Goal: Register for event/course: Sign up to attend an event or enroll in a course

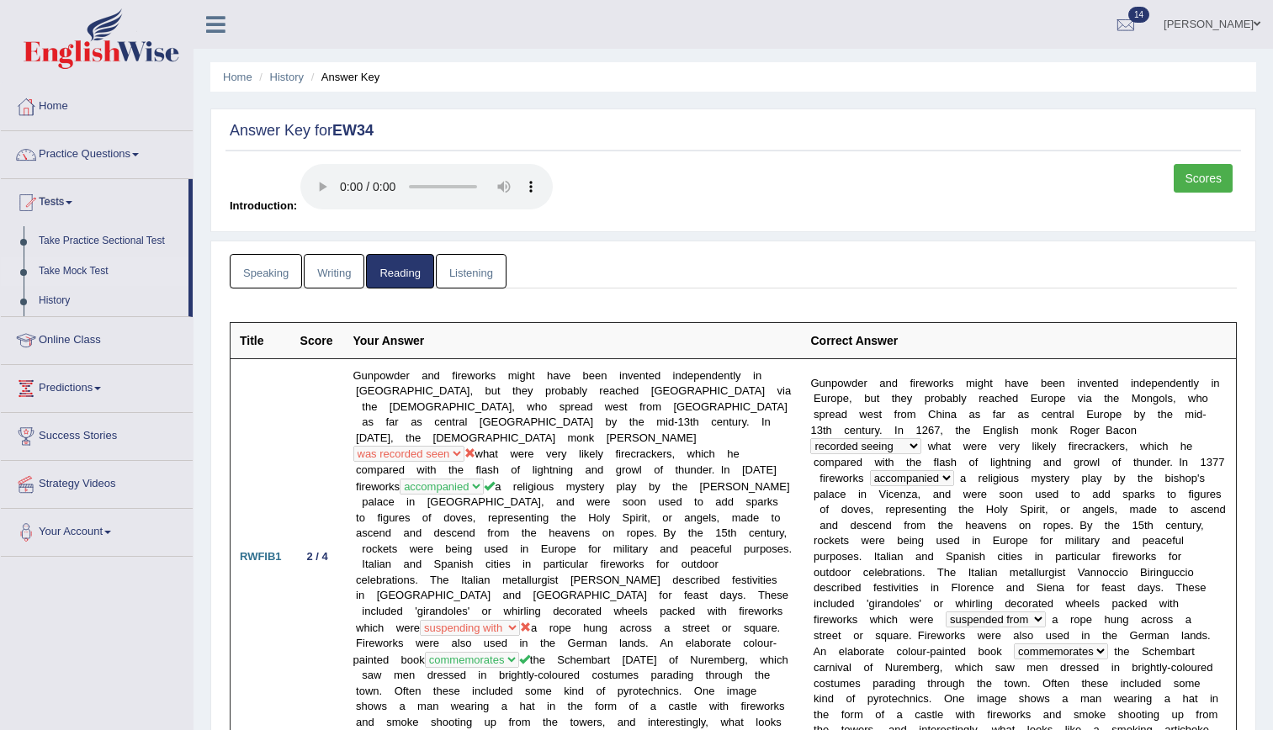
click at [64, 269] on link "Take Mock Test" at bounding box center [109, 272] width 157 height 30
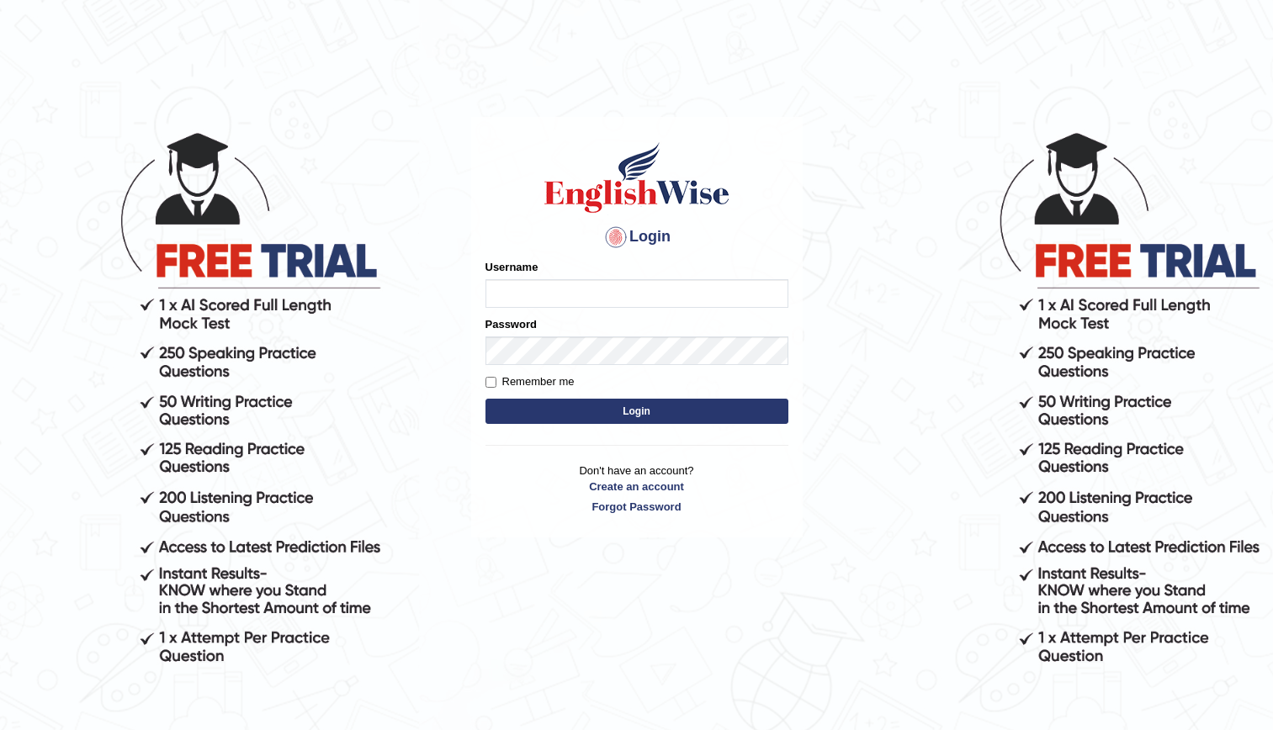
type input "kenia999"
click at [576, 396] on form "Please fix the following errors: Username kenia999 Password Remember me Login" at bounding box center [637, 343] width 303 height 169
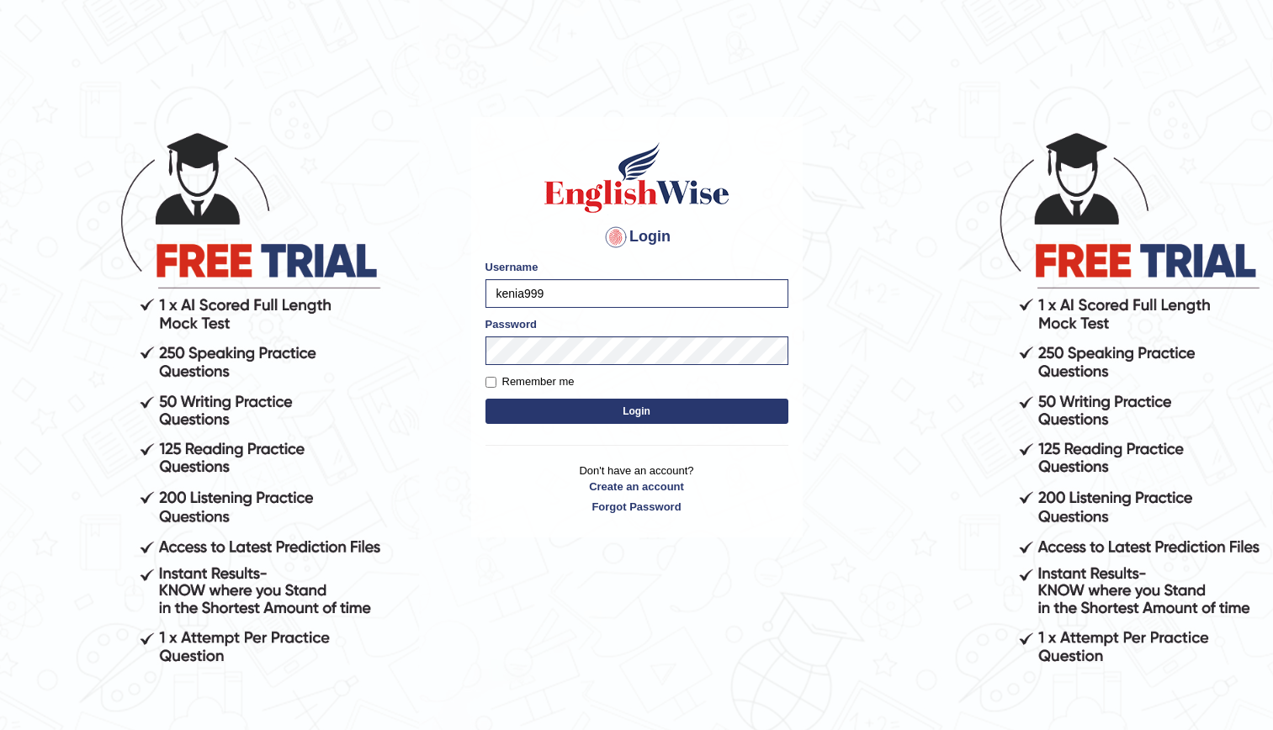
click at [587, 415] on button "Login" at bounding box center [637, 411] width 303 height 25
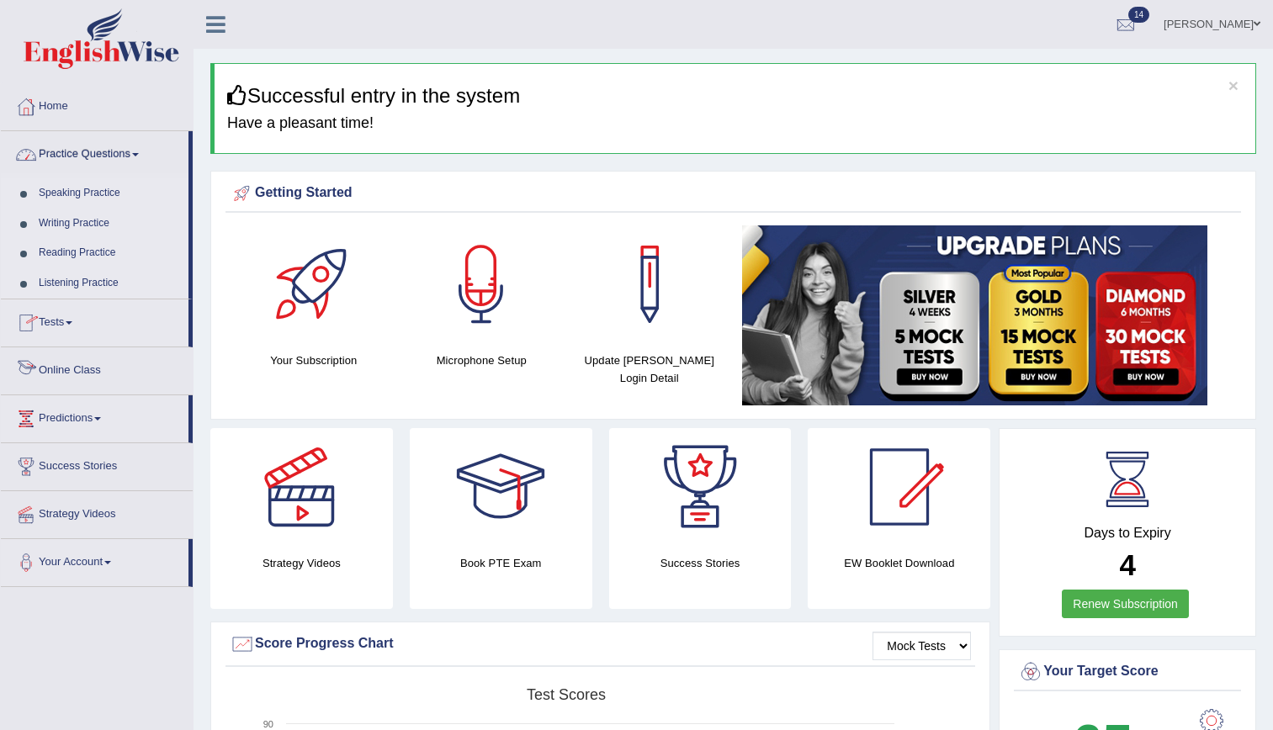
click at [56, 331] on link "Tests" at bounding box center [95, 321] width 188 height 42
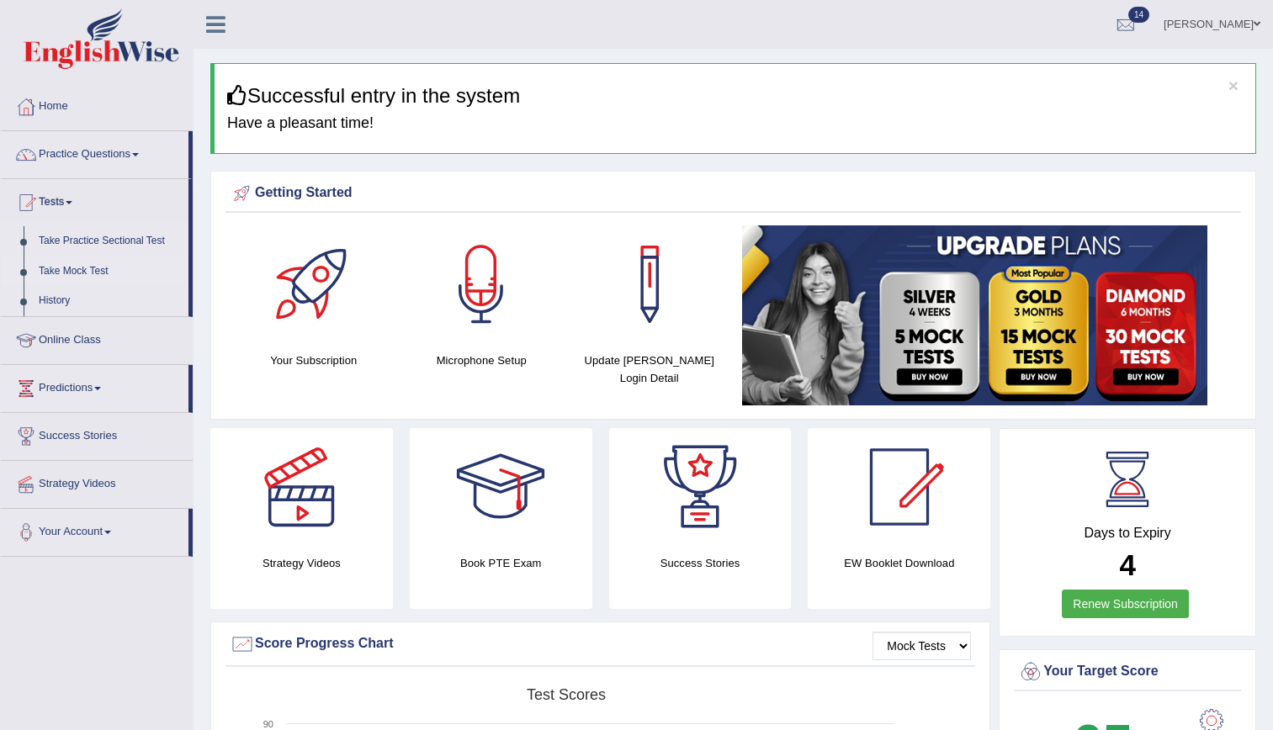
click at [53, 265] on link "Take Mock Test" at bounding box center [109, 272] width 157 height 30
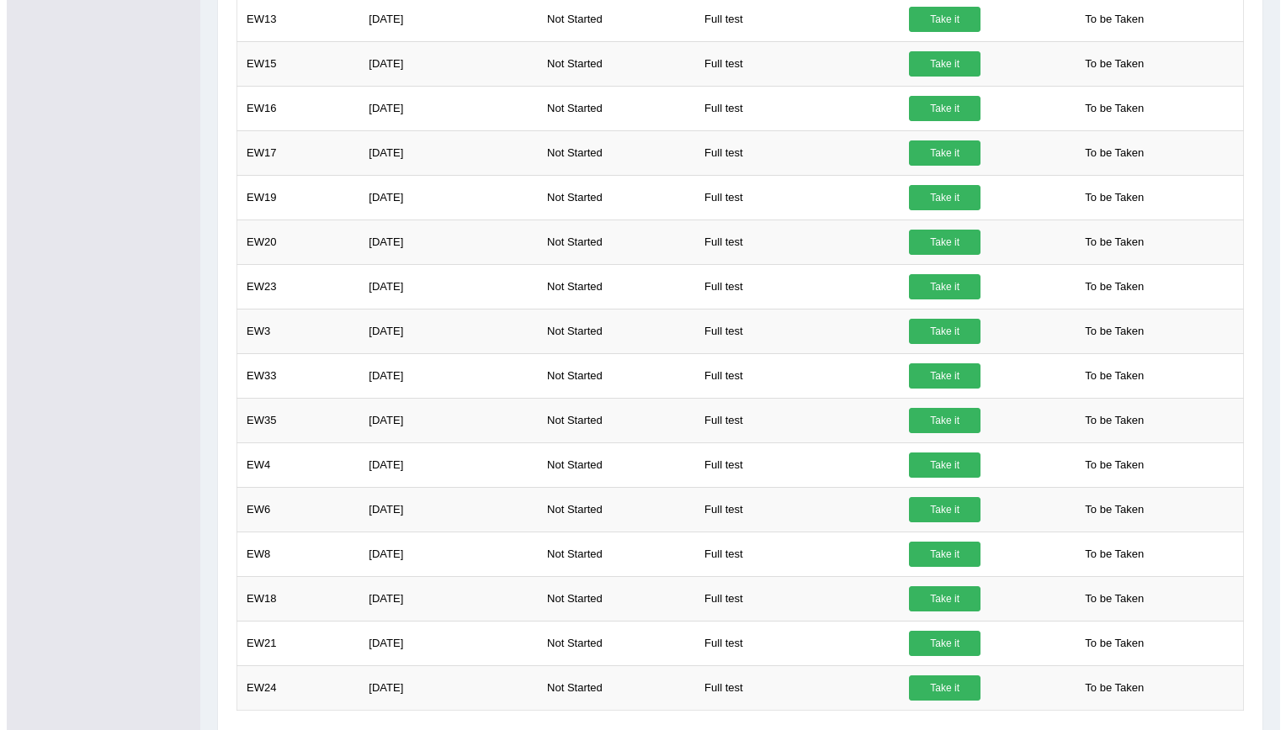
scroll to position [748, 0]
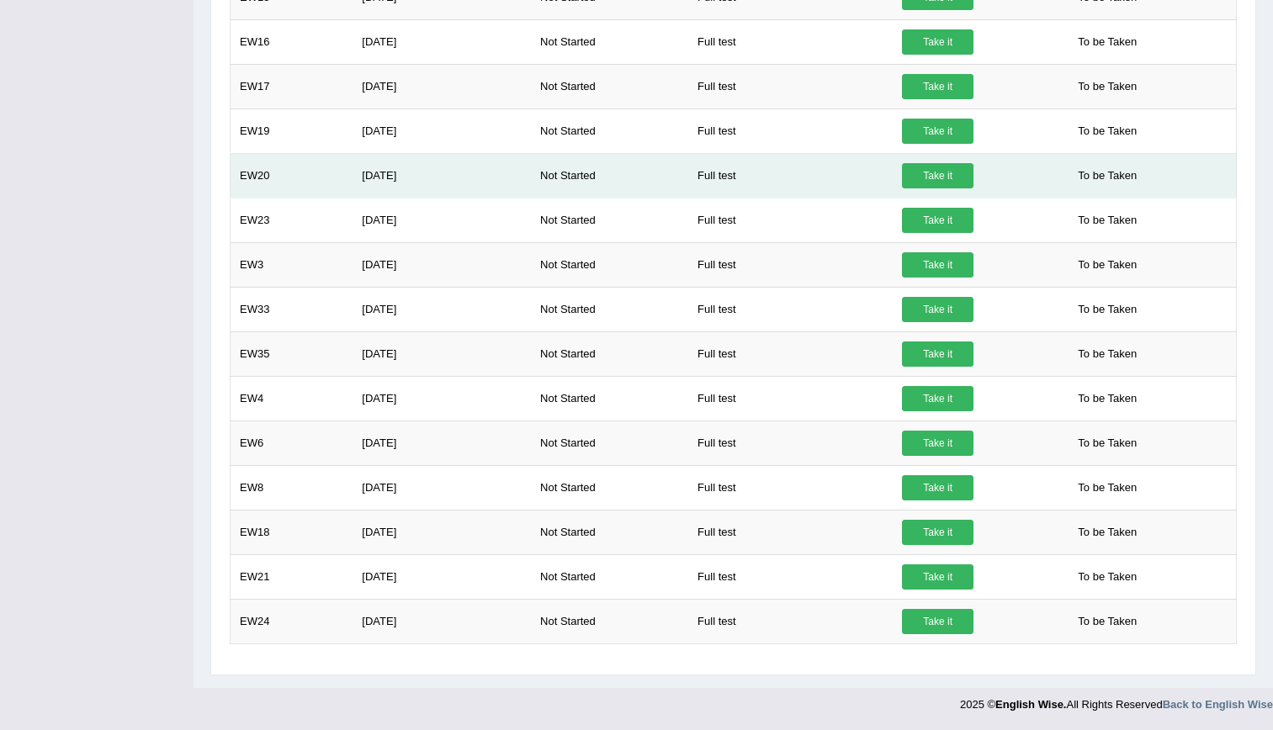
click at [922, 173] on link "Take it" at bounding box center [938, 175] width 72 height 25
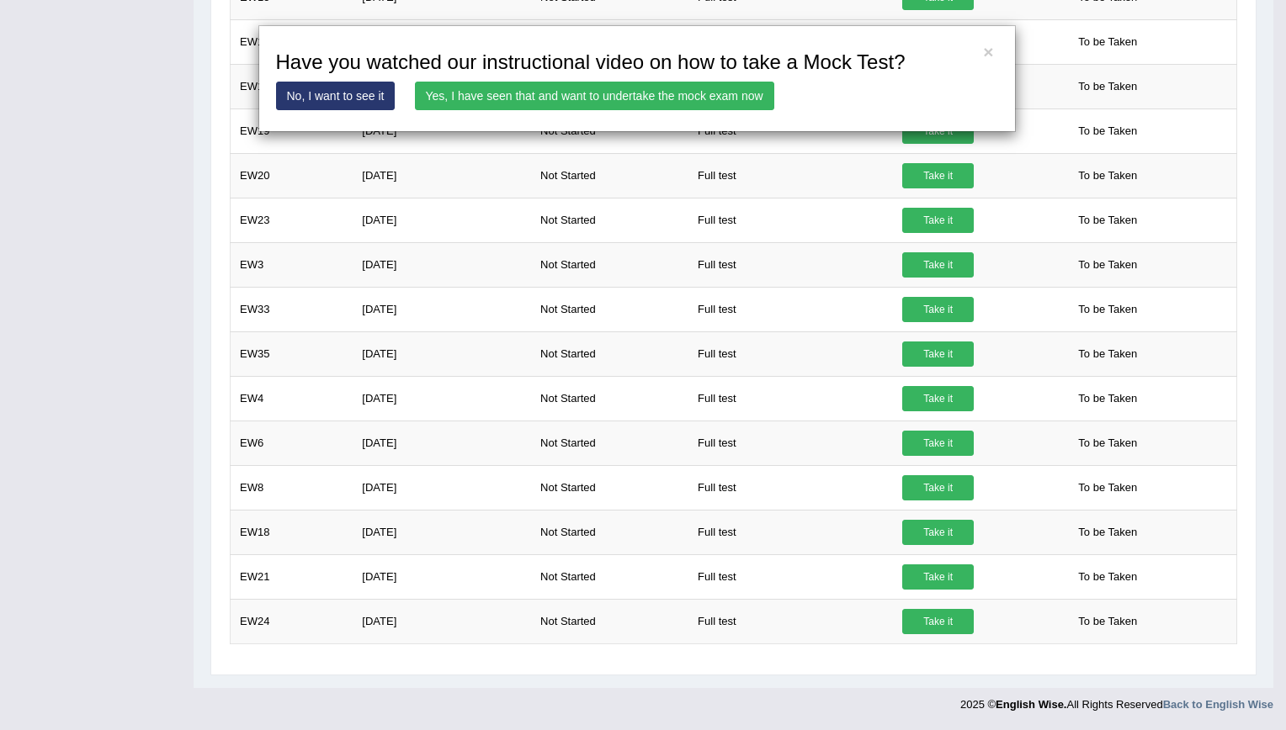
click at [541, 96] on link "Yes, I have seen that and want to undertake the mock exam now" at bounding box center [594, 96] width 359 height 29
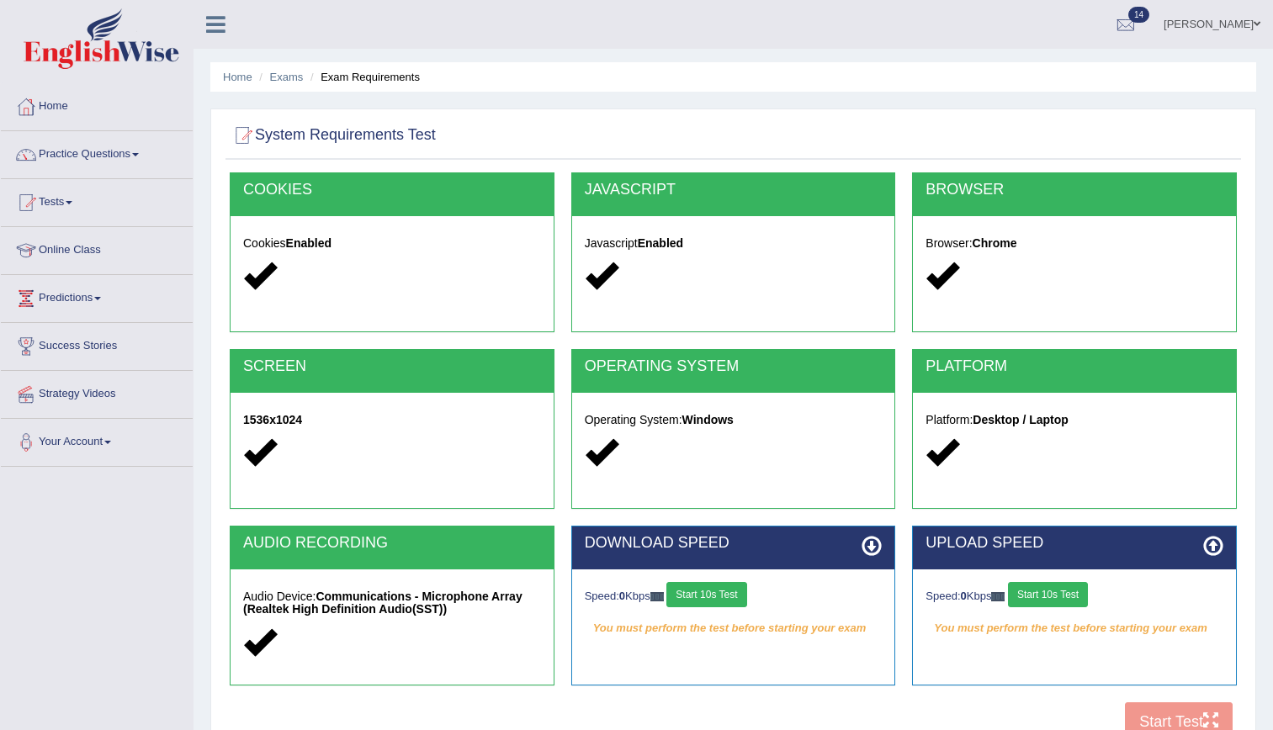
scroll to position [153, 0]
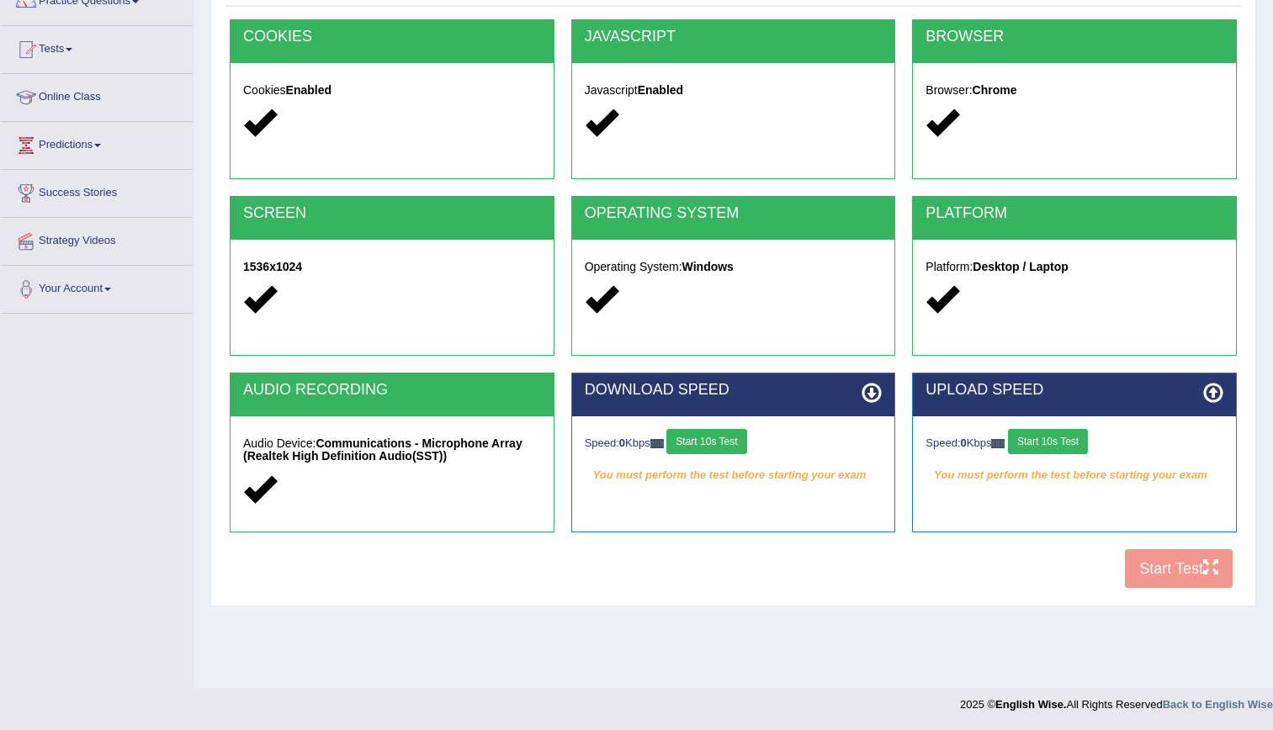
click at [732, 438] on button "Start 10s Test" at bounding box center [706, 441] width 80 height 25
click at [1059, 437] on button "Start 10s Test" at bounding box center [1048, 441] width 80 height 25
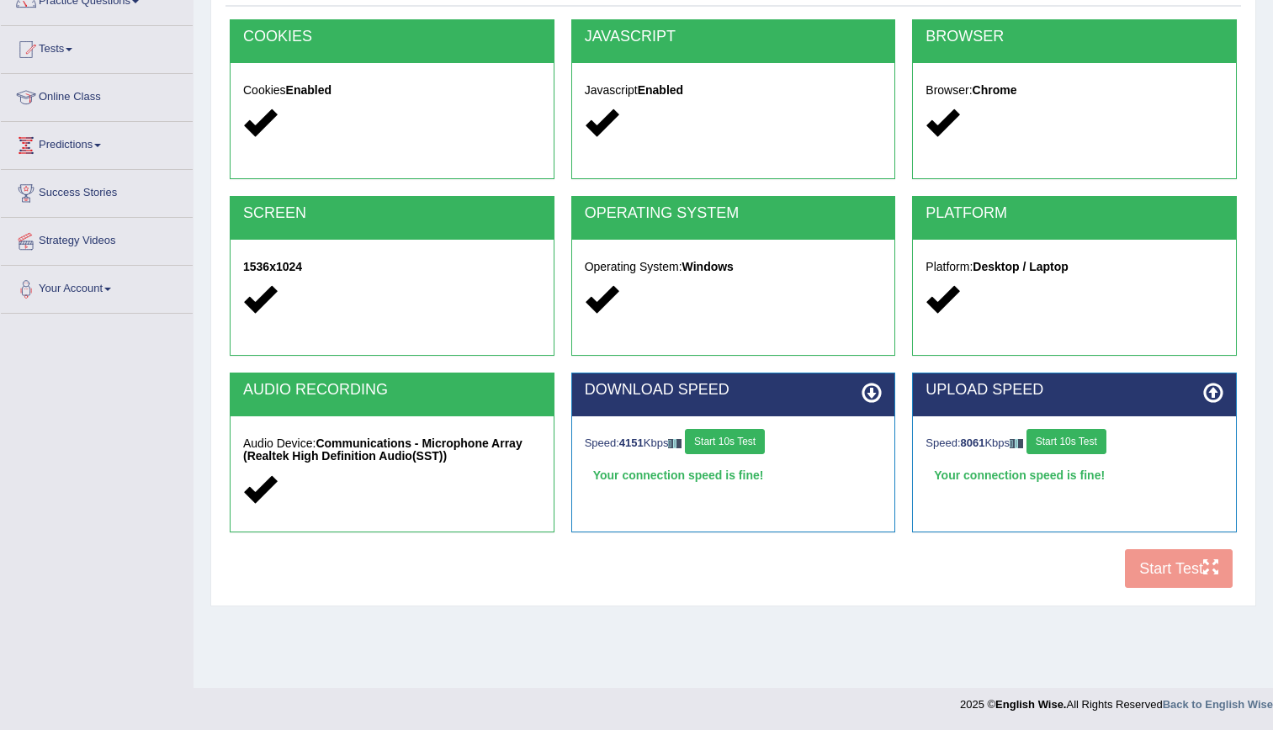
click at [1082, 429] on button "Start 10s Test" at bounding box center [1067, 441] width 80 height 25
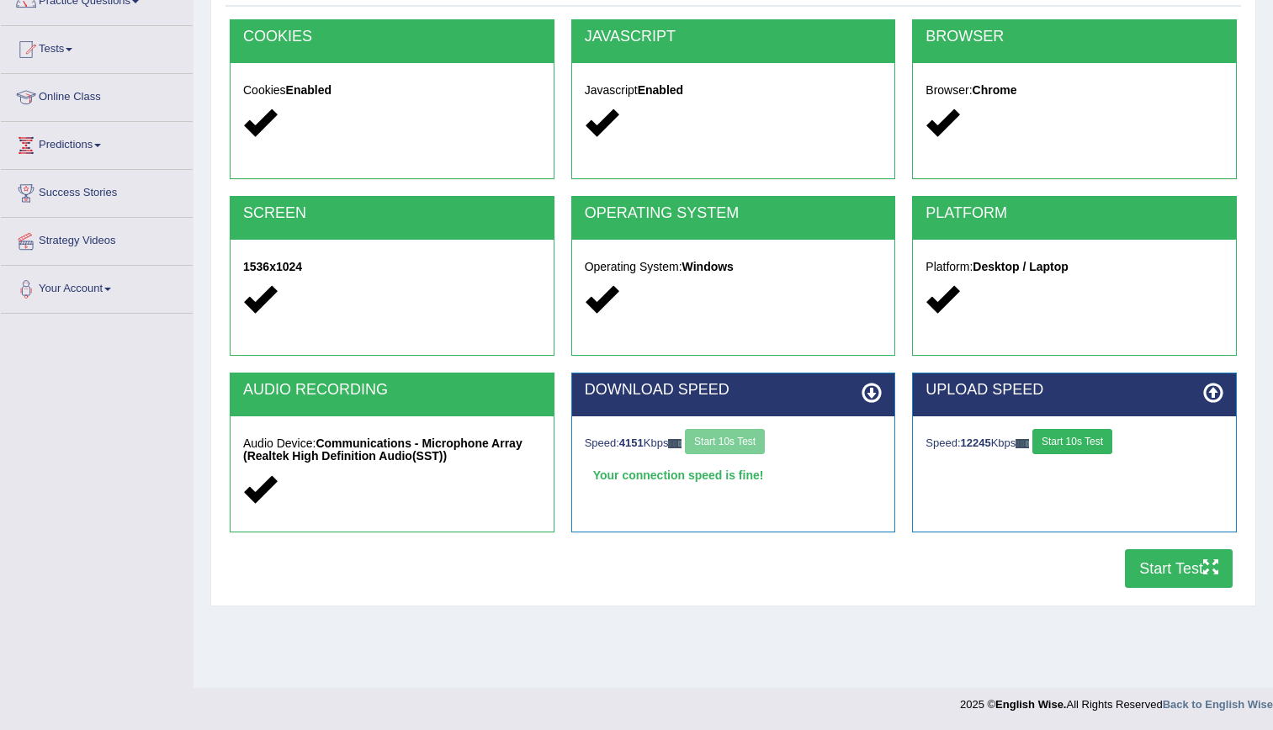
click at [1139, 573] on button "Start Test" at bounding box center [1179, 569] width 108 height 39
click at [1172, 565] on button "Start Test" at bounding box center [1179, 569] width 108 height 39
click at [1172, 582] on button "Start Test" at bounding box center [1179, 569] width 108 height 39
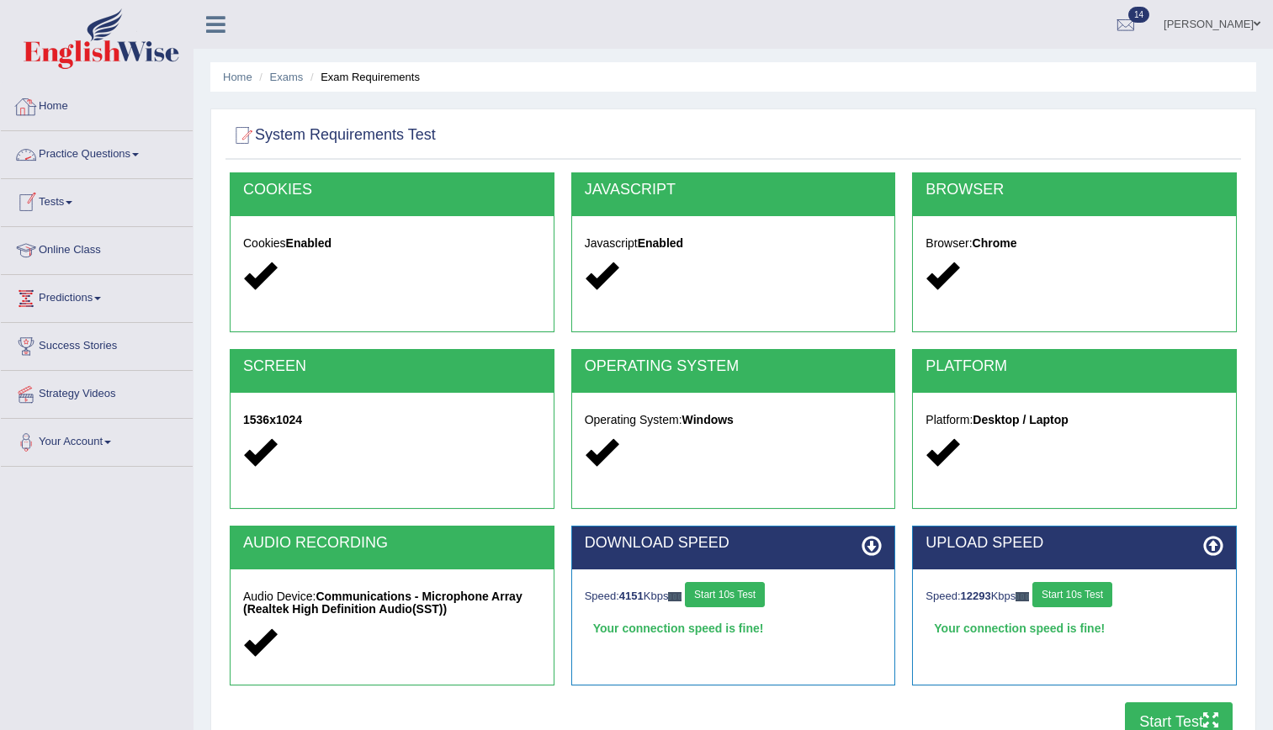
click at [57, 102] on link "Home" at bounding box center [97, 104] width 192 height 42
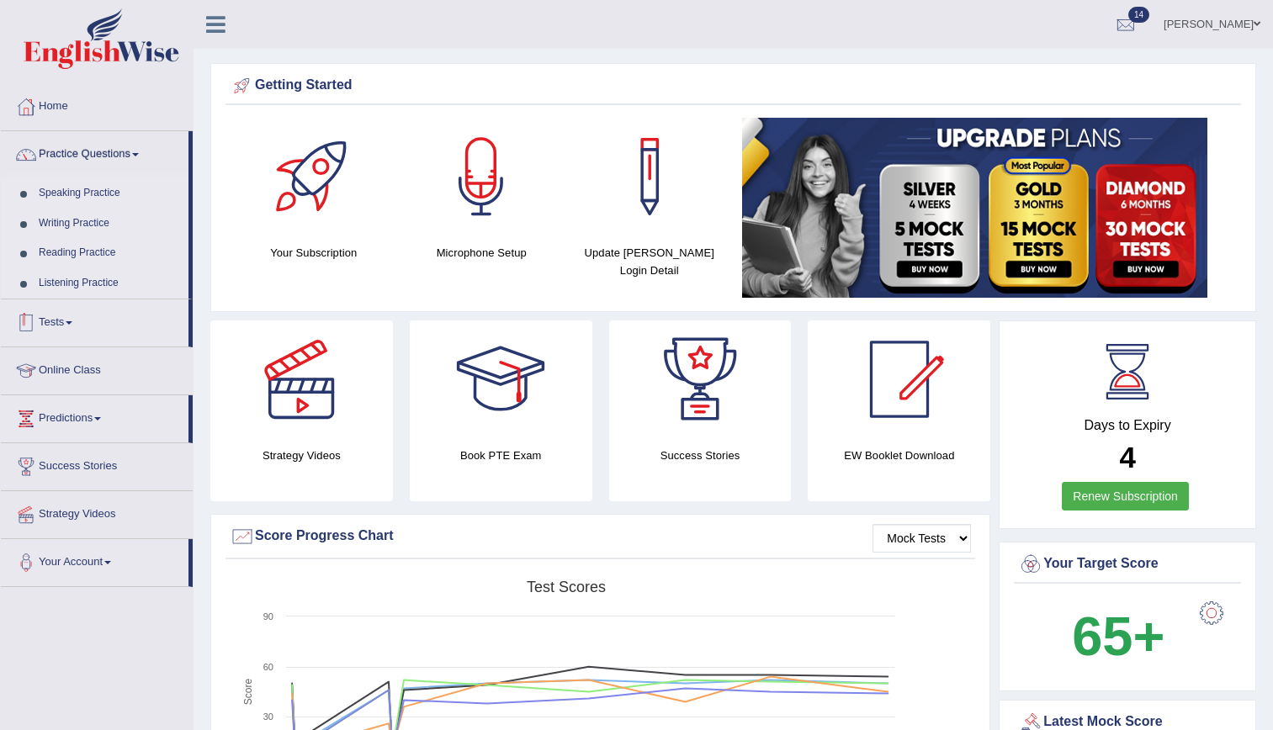
click at [61, 317] on link "Tests" at bounding box center [95, 321] width 188 height 42
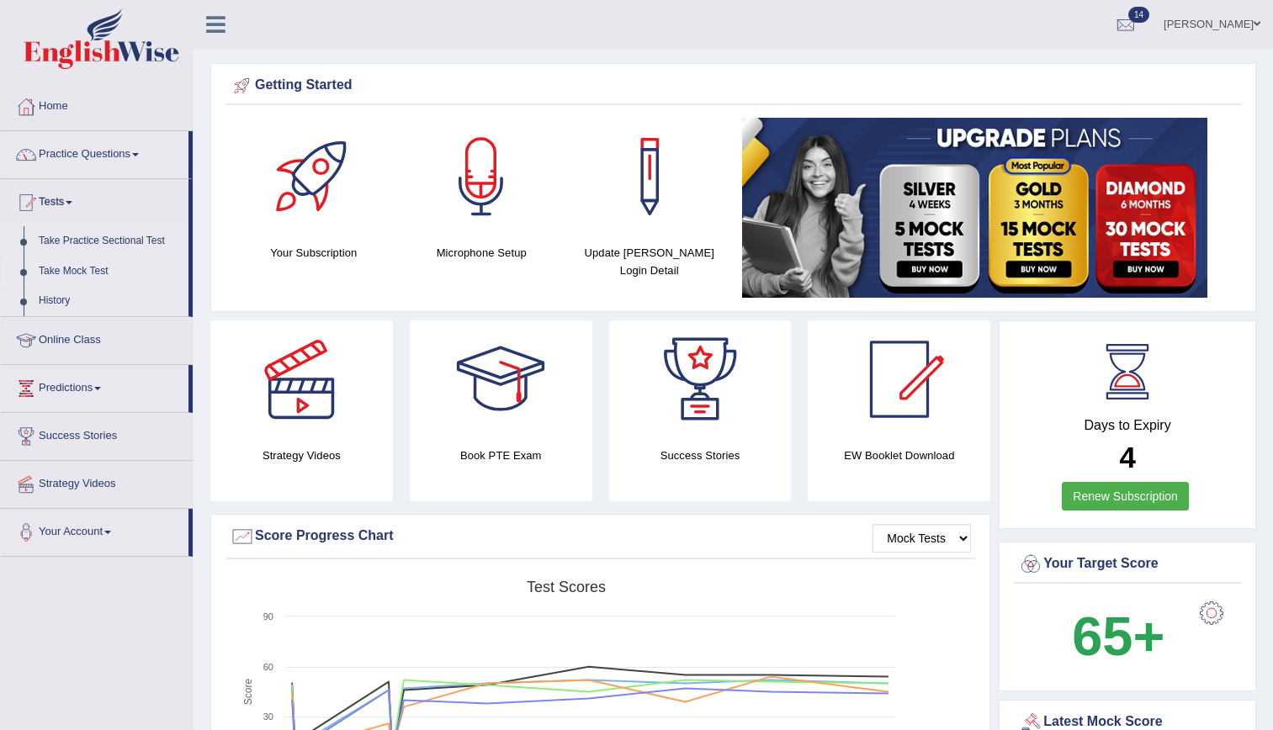
click at [46, 266] on link "Take Mock Test" at bounding box center [109, 272] width 157 height 30
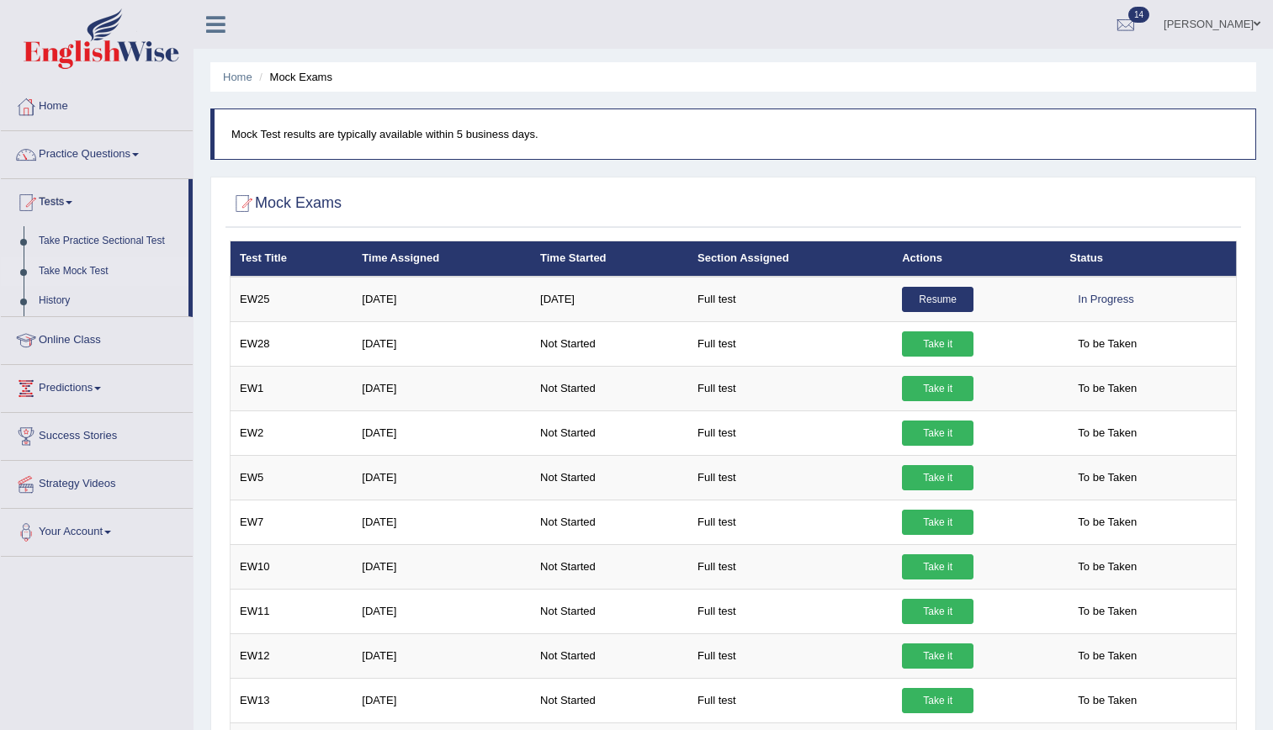
drag, startPoint x: 1271, startPoint y: 109, endPoint x: 1288, endPoint y: 247, distance: 139.1
click at [1272, 247] on html "Toggle navigation Home Practice Questions Speaking Practice Read Aloud Repeat S…" at bounding box center [636, 365] width 1273 height 730
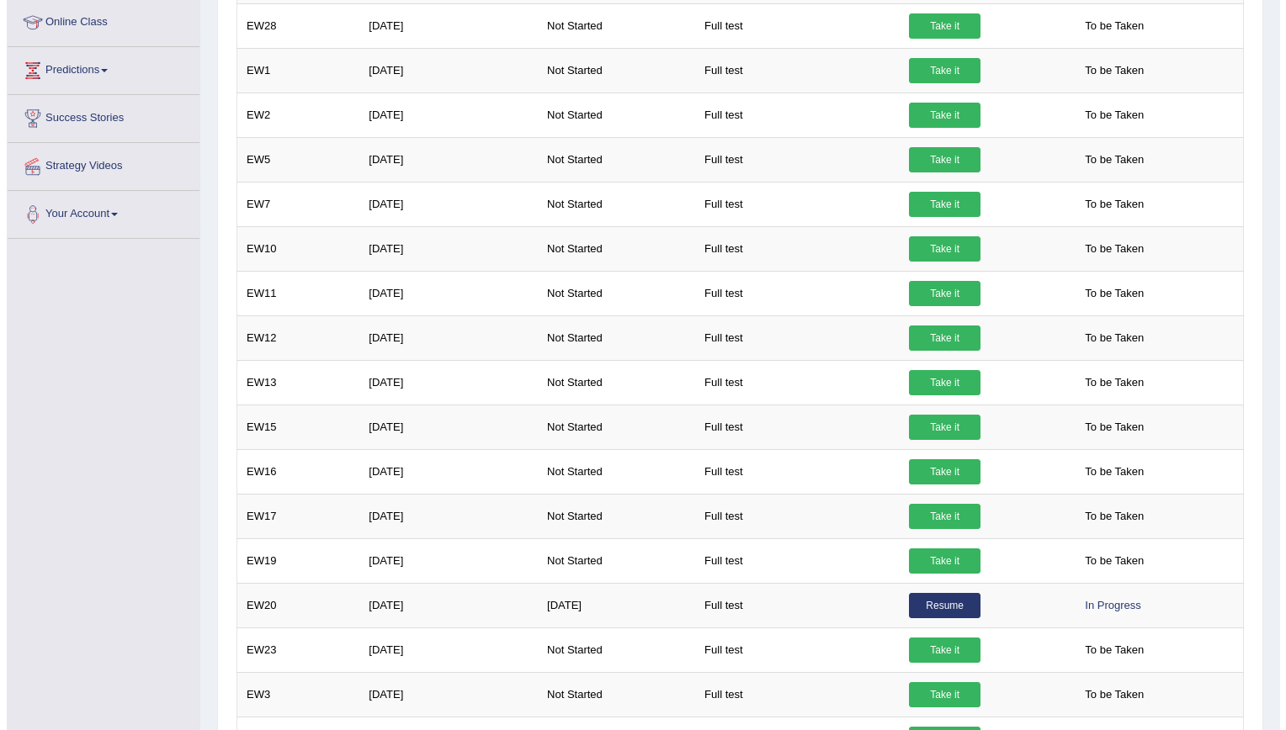
scroll to position [322, 0]
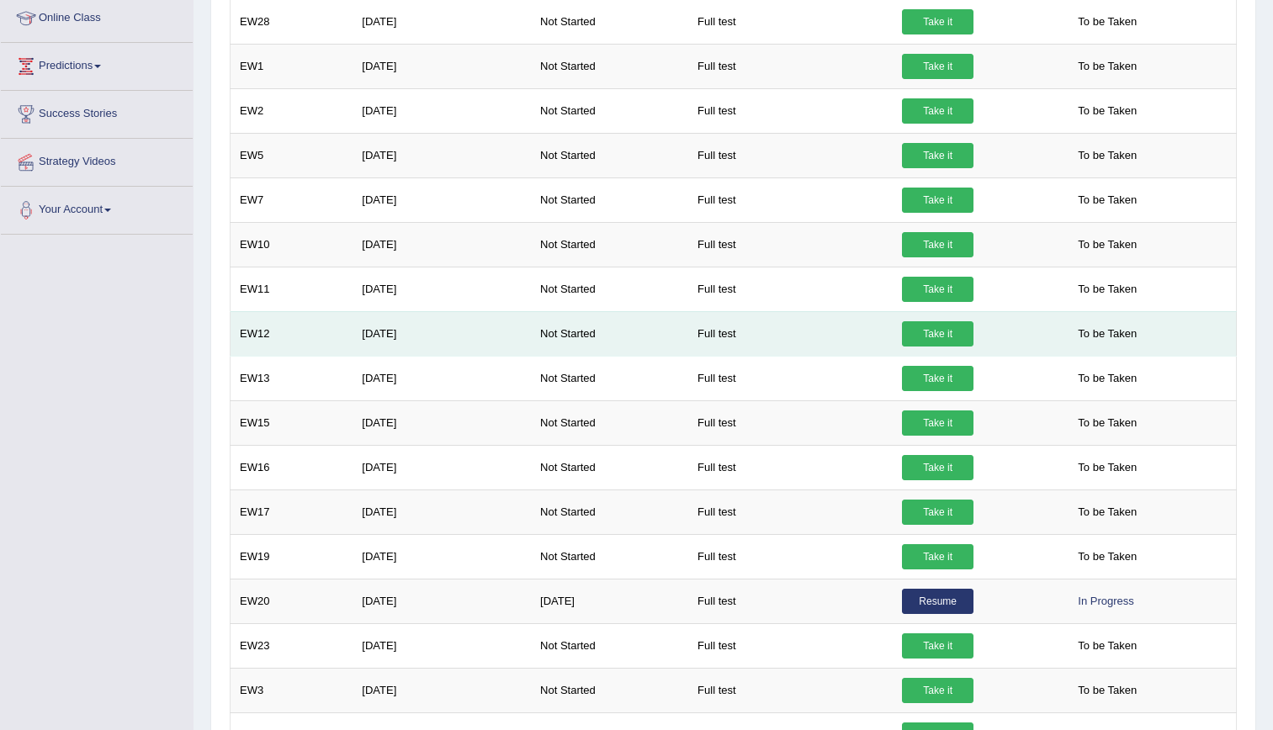
click at [950, 323] on link "Take it" at bounding box center [938, 333] width 72 height 25
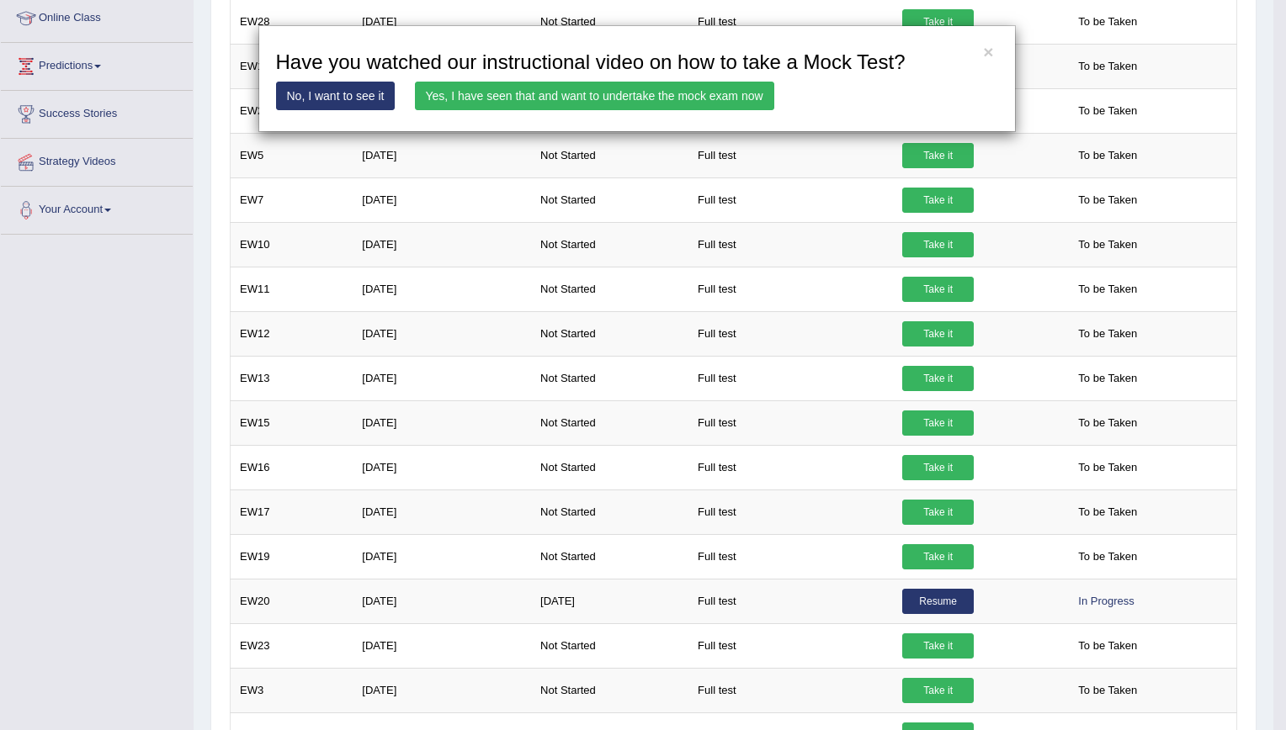
click at [737, 98] on link "Yes, I have seen that and want to undertake the mock exam now" at bounding box center [594, 96] width 359 height 29
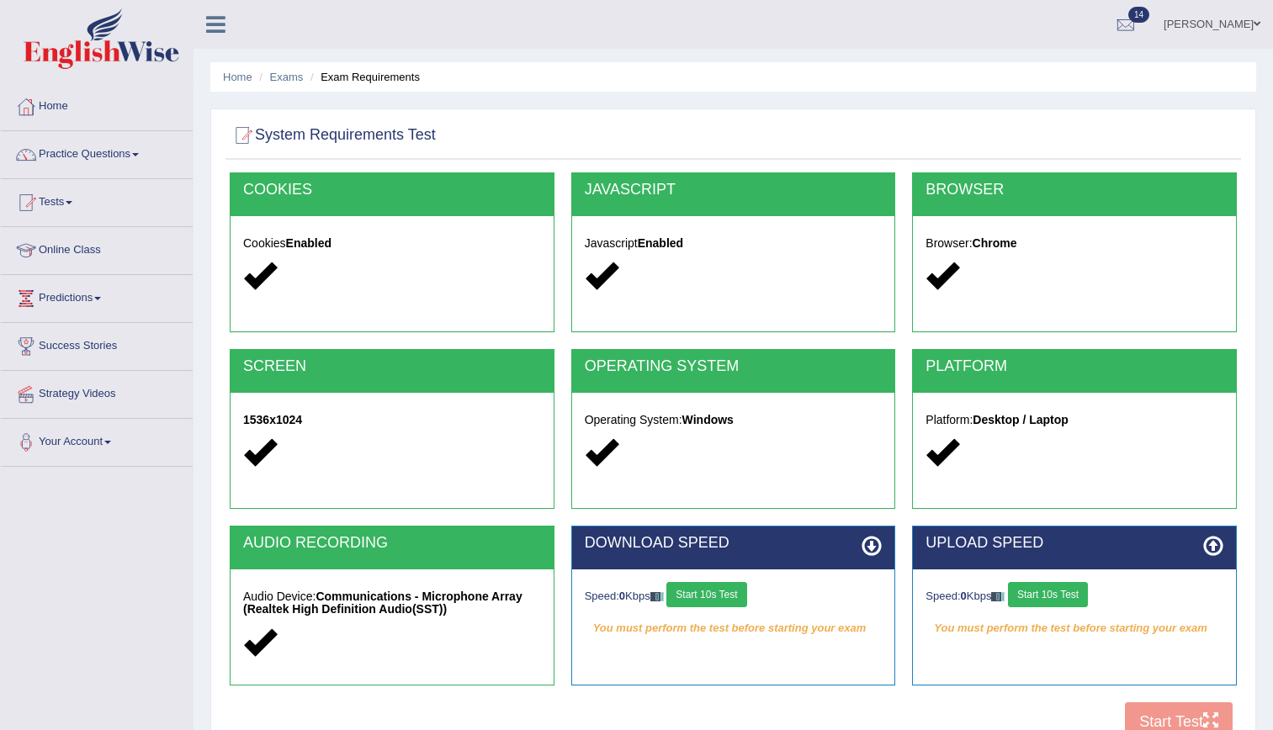
scroll to position [153, 0]
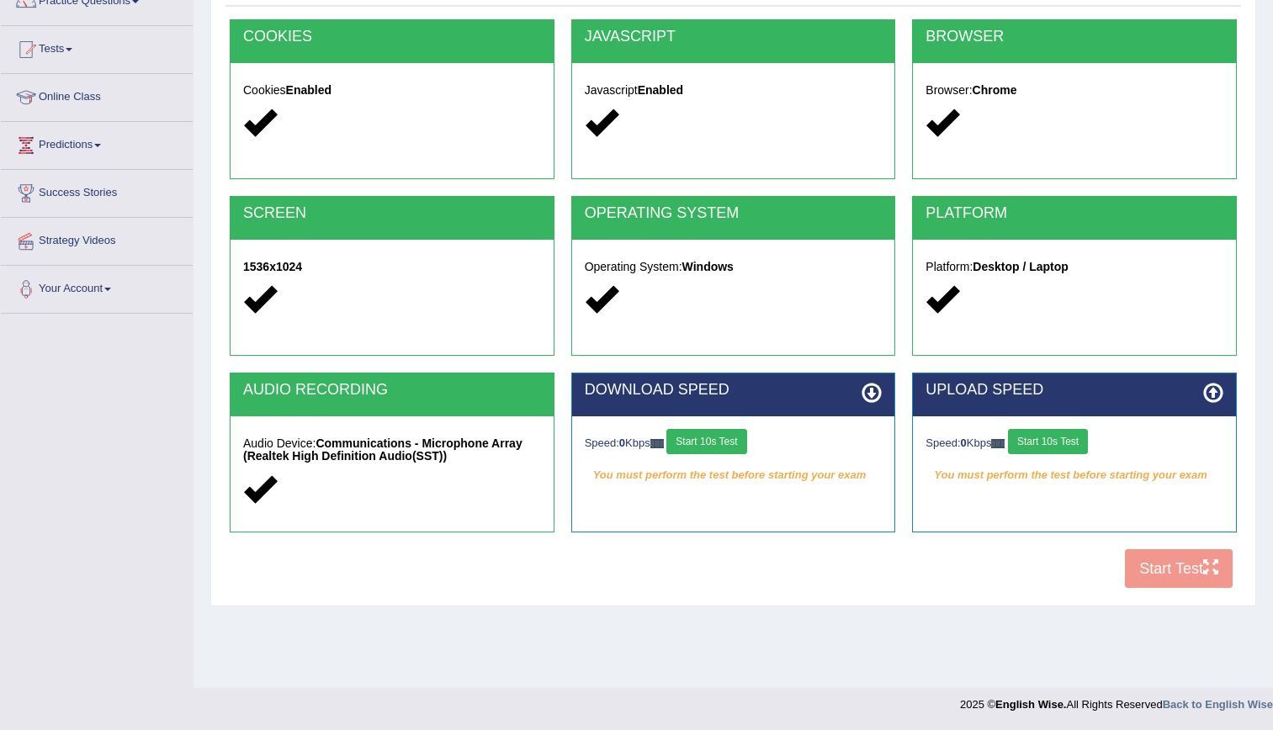
click at [713, 434] on button "Start 10s Test" at bounding box center [706, 441] width 80 height 25
click at [1064, 438] on button "Start 10s Test" at bounding box center [1048, 441] width 80 height 25
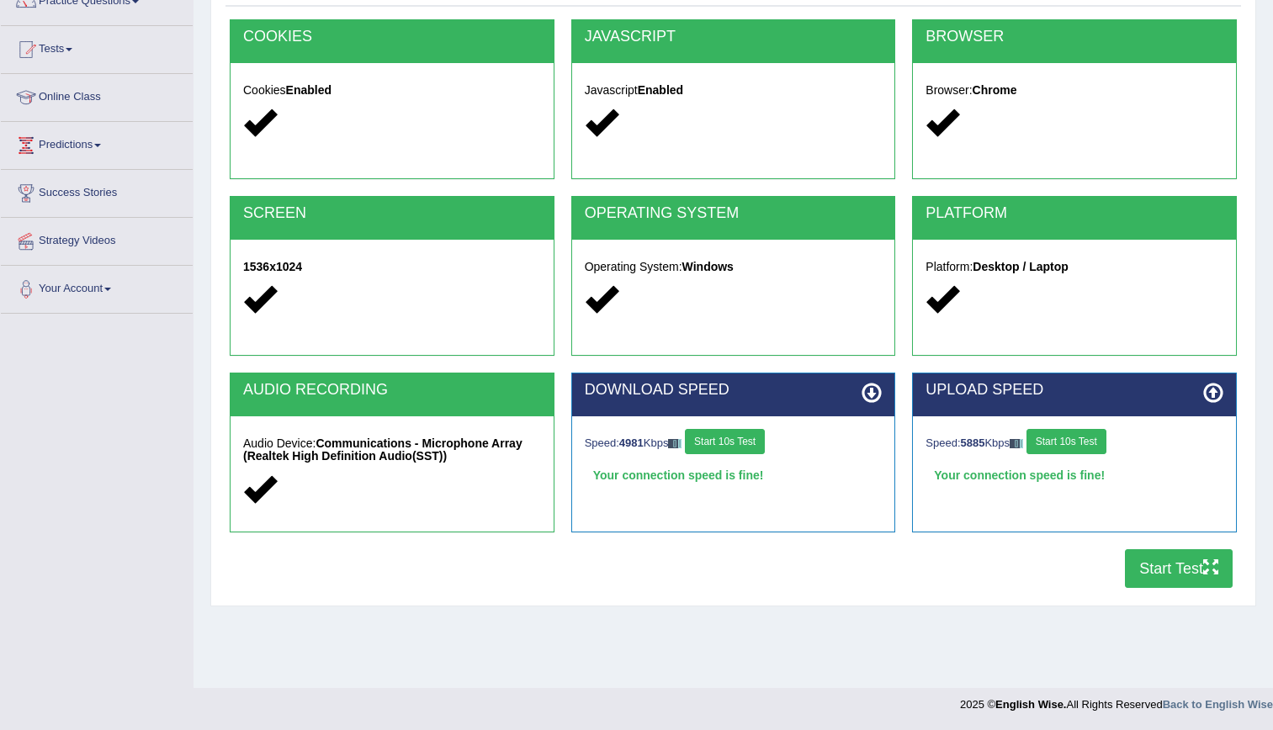
click at [1154, 576] on button "Start Test" at bounding box center [1179, 569] width 108 height 39
